Goal: Information Seeking & Learning: Learn about a topic

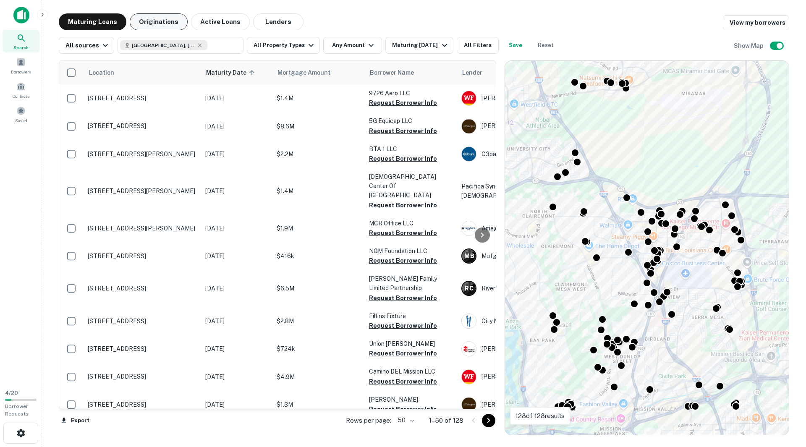
click at [171, 26] on button "Originations" at bounding box center [159, 21] width 58 height 17
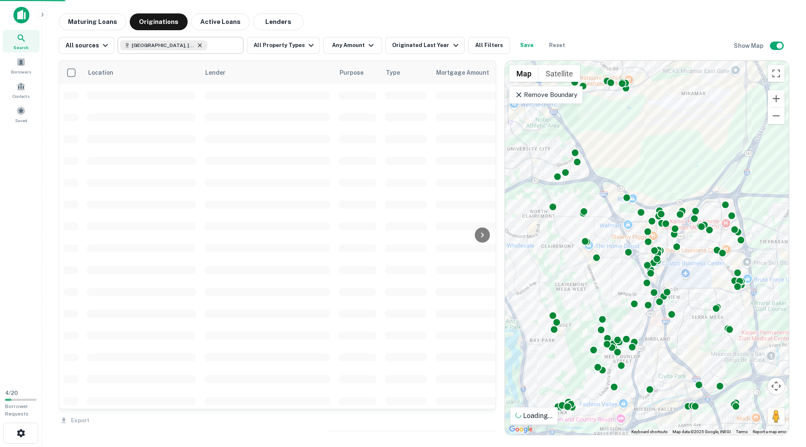
click at [197, 43] on icon at bounding box center [200, 45] width 7 height 7
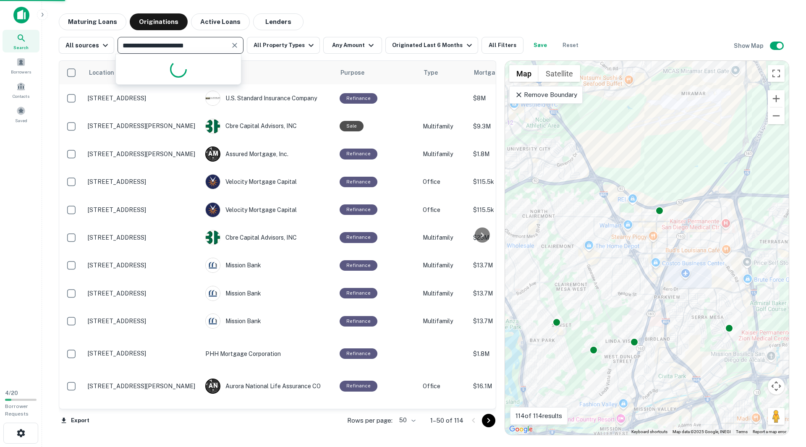
type input "**********"
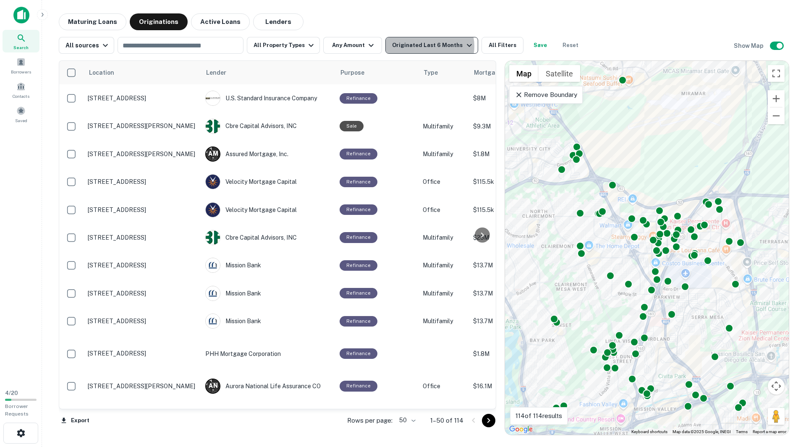
click at [422, 46] on div "Originated Last 6 Months" at bounding box center [433, 45] width 82 height 10
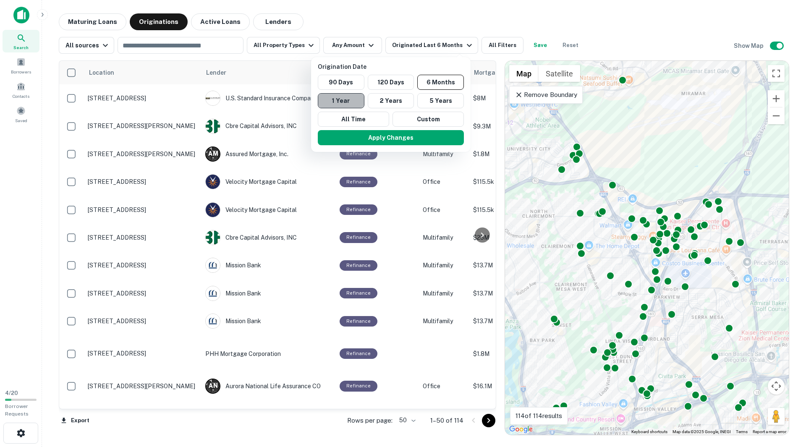
click at [356, 100] on button "1 Year" at bounding box center [341, 100] width 47 height 15
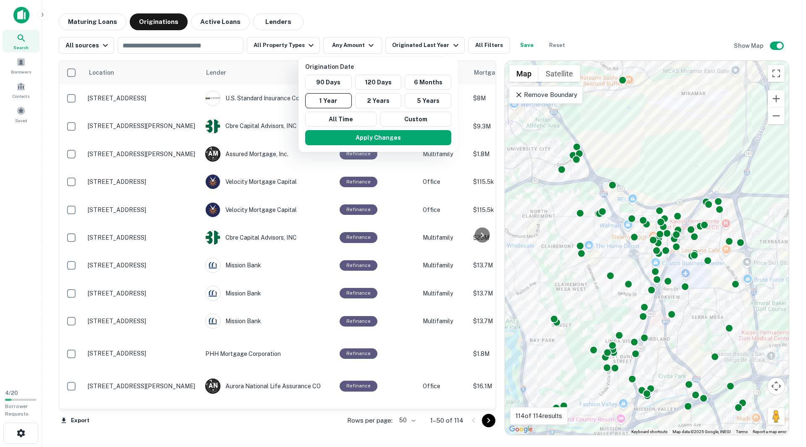
click at [303, 47] on div at bounding box center [403, 223] width 806 height 447
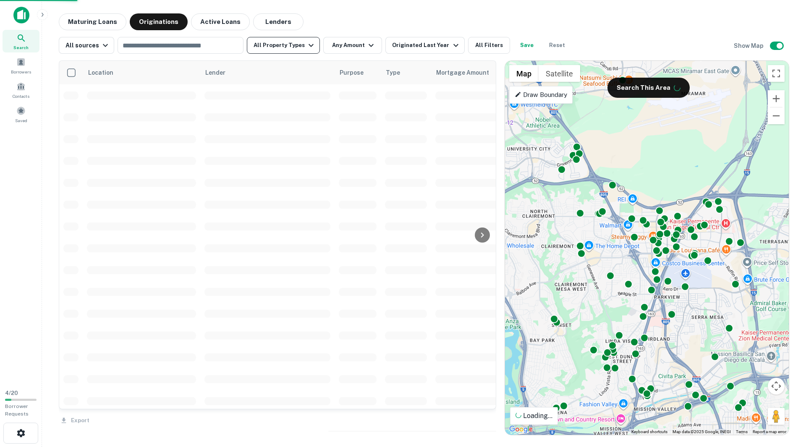
click at [307, 45] on icon "button" at bounding box center [311, 45] width 10 height 10
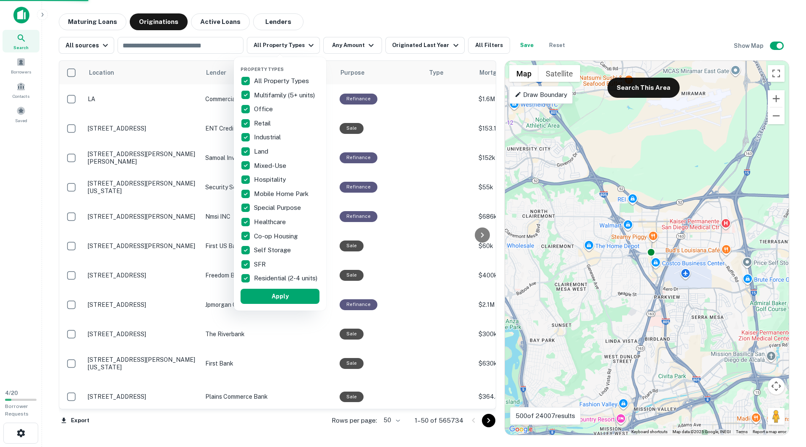
click at [278, 79] on p "All Property Types" at bounding box center [282, 81] width 57 height 10
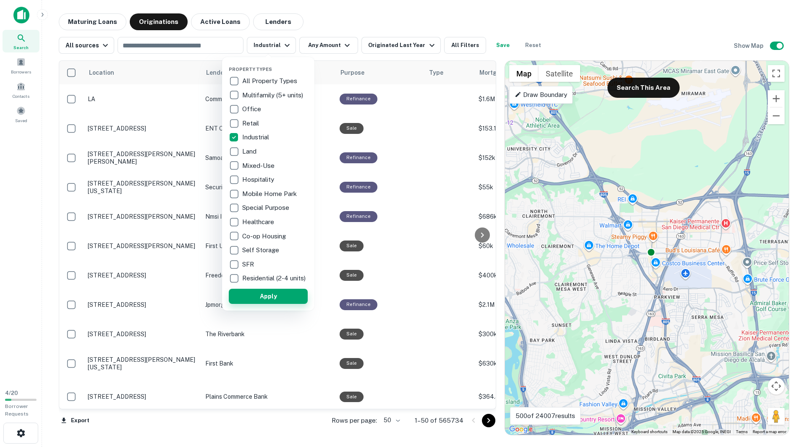
click at [274, 302] on button "Apply" at bounding box center [268, 296] width 79 height 15
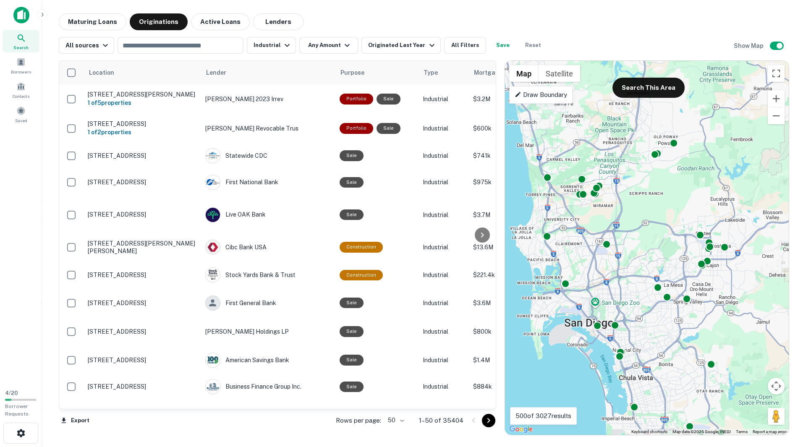
drag, startPoint x: 600, startPoint y: 184, endPoint x: 607, endPoint y: 222, distance: 38.1
click at [607, 222] on div "To activate drag with keyboard, press Alt + Enter. Once in keyboard drag state,…" at bounding box center [647, 248] width 284 height 374
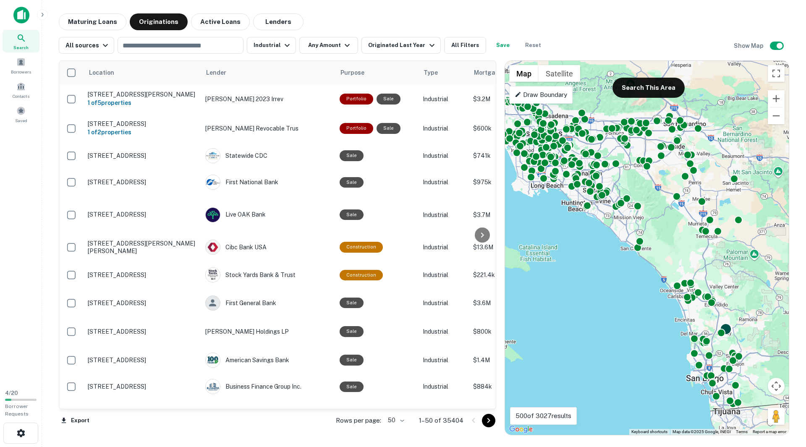
drag, startPoint x: 640, startPoint y: 195, endPoint x: 726, endPoint y: 328, distance: 159.2
click at [726, 328] on div "To activate drag with keyboard, press Alt + Enter. Once in keyboard drag state,…" at bounding box center [647, 248] width 284 height 374
click at [655, 88] on button "Search This Area" at bounding box center [649, 88] width 72 height 20
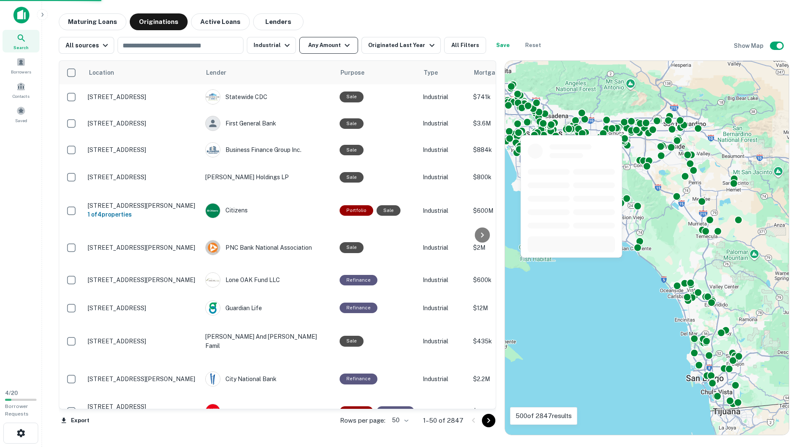
click at [342, 43] on icon "button" at bounding box center [347, 45] width 10 height 10
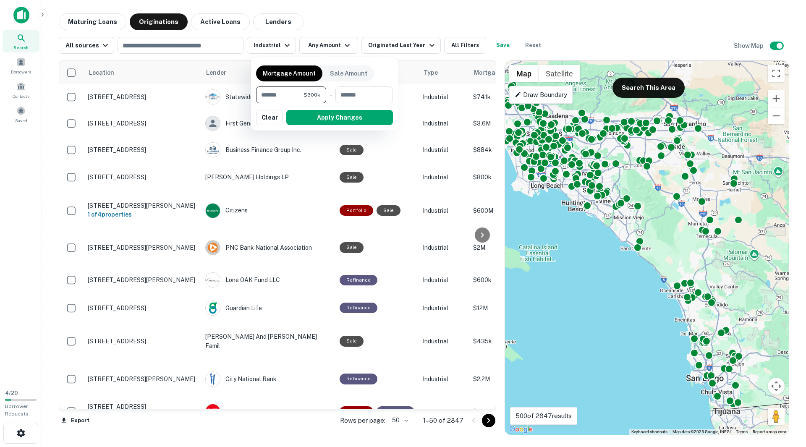
type input "*******"
type input "********"
click at [342, 121] on button "Apply Changes" at bounding box center [339, 117] width 107 height 15
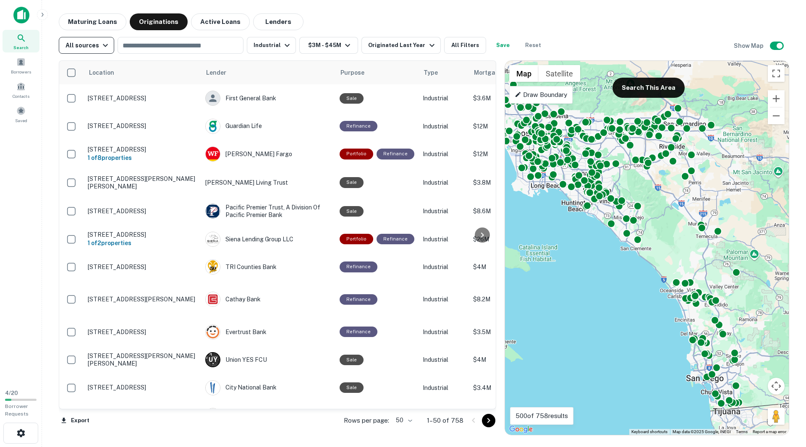
click at [100, 47] on icon "button" at bounding box center [105, 45] width 10 height 10
click at [100, 47] on div at bounding box center [403, 223] width 806 height 447
click at [451, 45] on button "All Filters" at bounding box center [465, 45] width 42 height 17
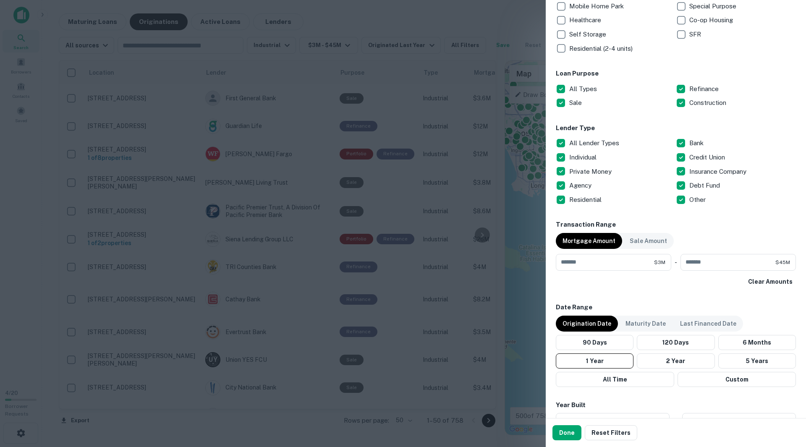
scroll to position [208, 0]
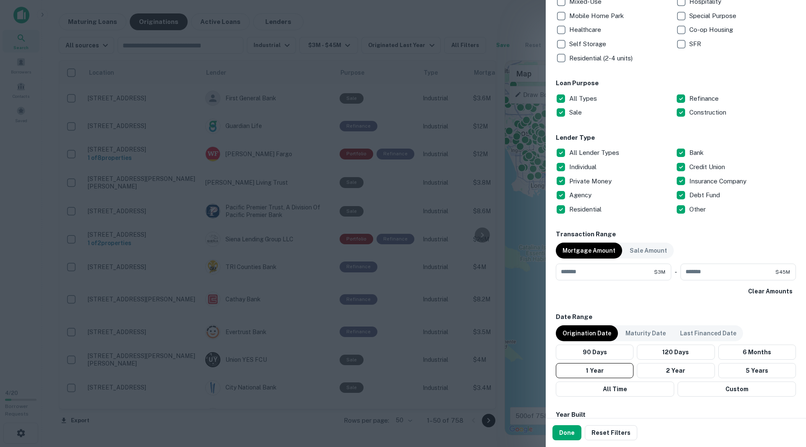
click at [577, 150] on p "All Lender Types" at bounding box center [596, 153] width 52 height 10
click at [570, 431] on button "Done" at bounding box center [567, 433] width 29 height 15
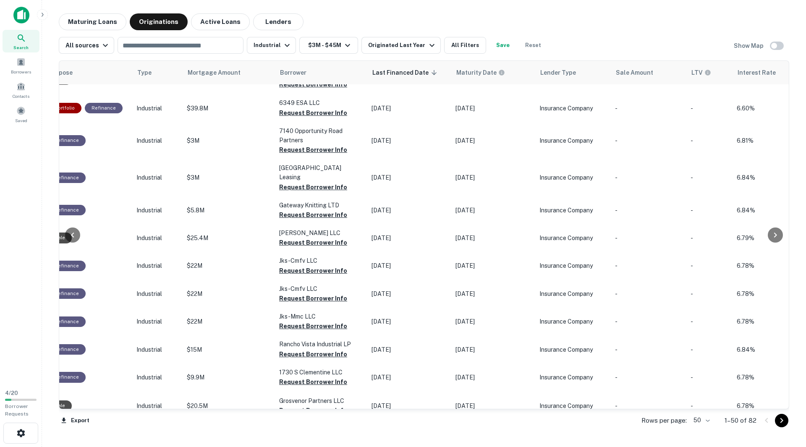
scroll to position [1204, 292]
click at [707, 420] on body "Search Borrowers Contacts Saved 4 / 20 Borrower Requests Maturing Loans Origina…" at bounding box center [403, 223] width 806 height 447
click at [705, 432] on li "100" at bounding box center [702, 429] width 24 height 15
